Goal: Find specific page/section: Find specific page/section

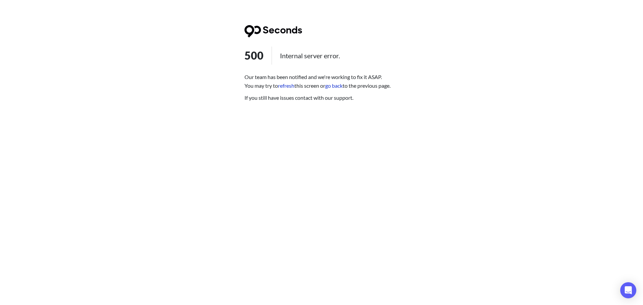
click at [294, 86] on link "refresh" at bounding box center [286, 85] width 16 height 6
